Goal: Check status: Check status

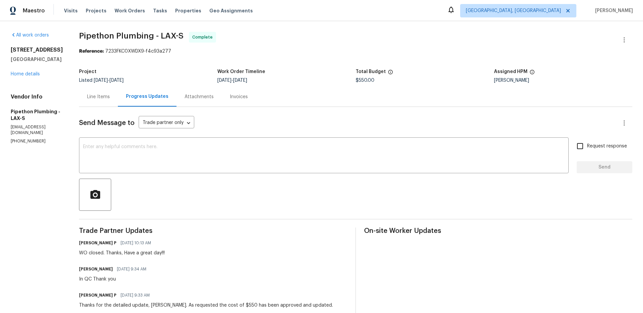
click at [159, 35] on span "Pipethon Plumbing - LAX-S" at bounding box center [131, 36] width 104 height 8
drag, startPoint x: 161, startPoint y: 36, endPoint x: 89, endPoint y: 39, distance: 72.0
click at [89, 39] on span "Pipethon Plumbing - LAX-S" at bounding box center [131, 36] width 104 height 8
copy span "Pipethon Plumbing"
click at [104, 94] on div "Line Items" at bounding box center [98, 96] width 23 height 7
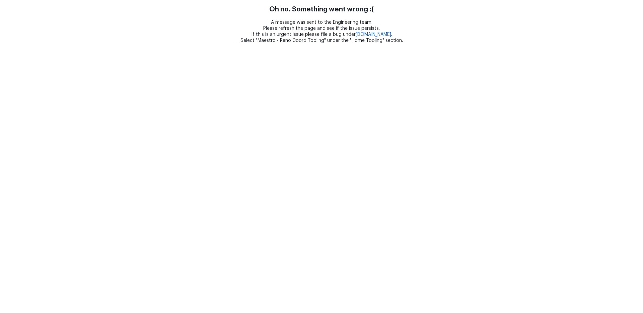
drag, startPoint x: 279, startPoint y: 87, endPoint x: 124, endPoint y: 11, distance: 172.6
click at [280, 44] on html "Oh no. Something went wrong :( A message was sent to the Engineering team. Plea…" at bounding box center [321, 22] width 643 height 44
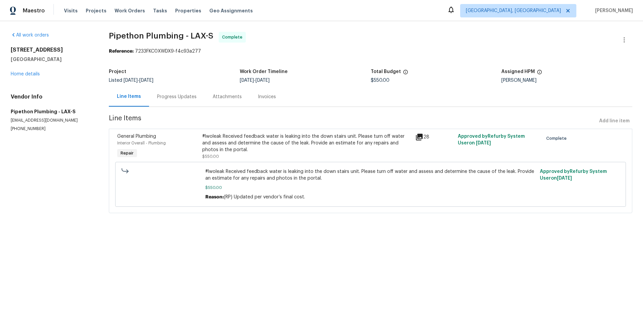
click at [245, 145] on div "#lwoleak Received feedback water is leaking into the down stairs unit. Please t…" at bounding box center [306, 143] width 209 height 20
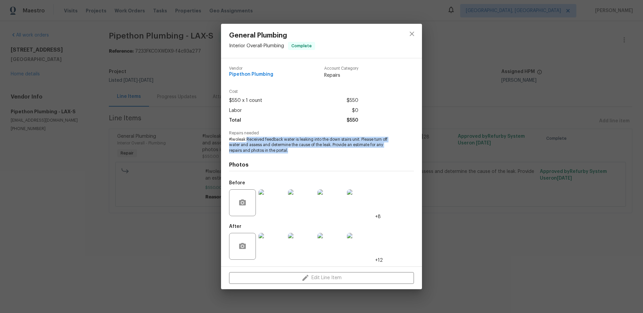
drag, startPoint x: 294, startPoint y: 151, endPoint x: 247, endPoint y: 139, distance: 48.5
click at [247, 139] on span "#lwoleak Received feedback water is leaking into the down stairs unit. Please t…" at bounding box center [312, 145] width 166 height 17
copy span "Received feedback water is leaking into the down stairs unit. Please turn off w…"
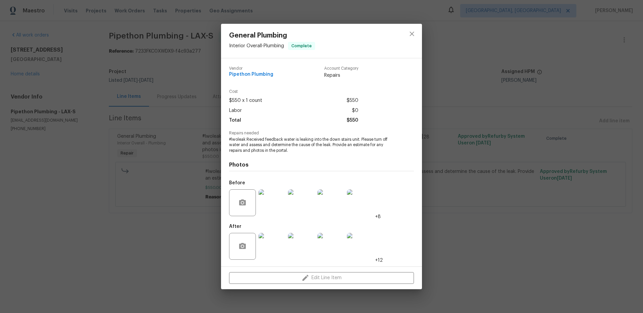
click at [169, 175] on div "General Plumbing Interior Overall - Plumbing Complete Vendor Pipethon Plumbing …" at bounding box center [321, 156] width 643 height 313
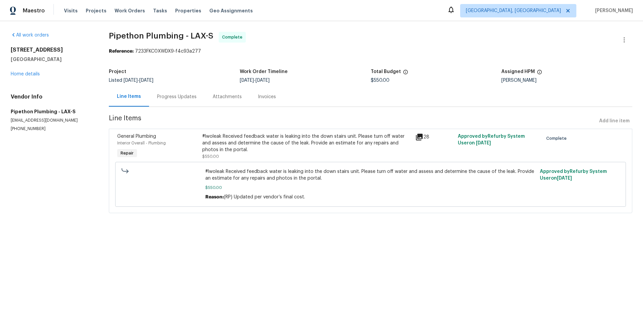
click at [157, 99] on div "Progress Updates" at bounding box center [176, 96] width 39 height 7
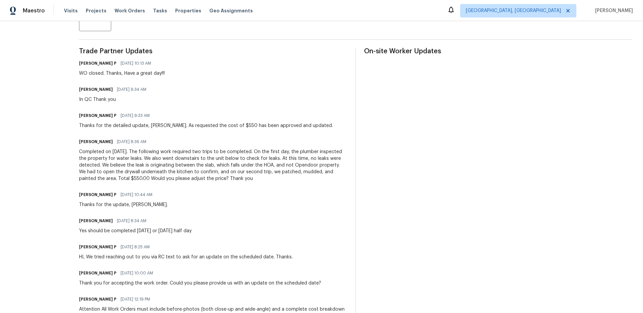
scroll to position [178, 0]
drag, startPoint x: 271, startPoint y: 178, endPoint x: 89, endPoint y: 155, distance: 183.6
click at [89, 155] on div "Completed on [DATE]. The following work required two trips to be completed. On …" at bounding box center [213, 166] width 268 height 33
copy div "Completed on [DATE]. The following work required two trips to be completed. On …"
